Goal: Transaction & Acquisition: Purchase product/service

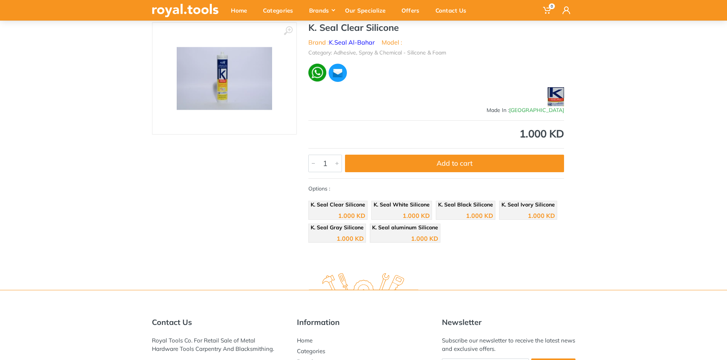
scroll to position [38, 0]
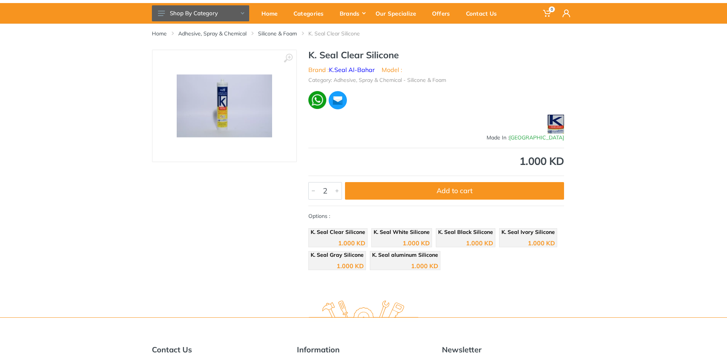
click at [335, 191] on div at bounding box center [336, 191] width 9 height 17
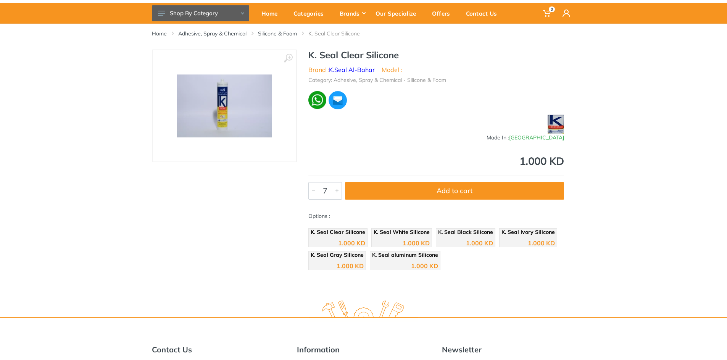
click at [335, 191] on div at bounding box center [336, 191] width 9 height 17
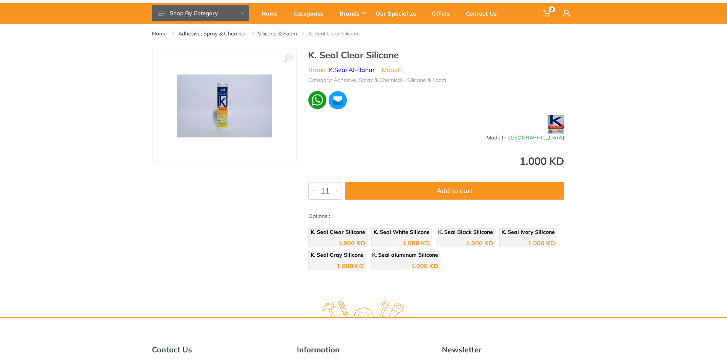
type input "12"
click at [335, 191] on div at bounding box center [336, 191] width 9 height 17
click at [255, 204] on div "‹ ›" at bounding box center [224, 162] width 145 height 225
